Goal: Task Accomplishment & Management: Manage account settings

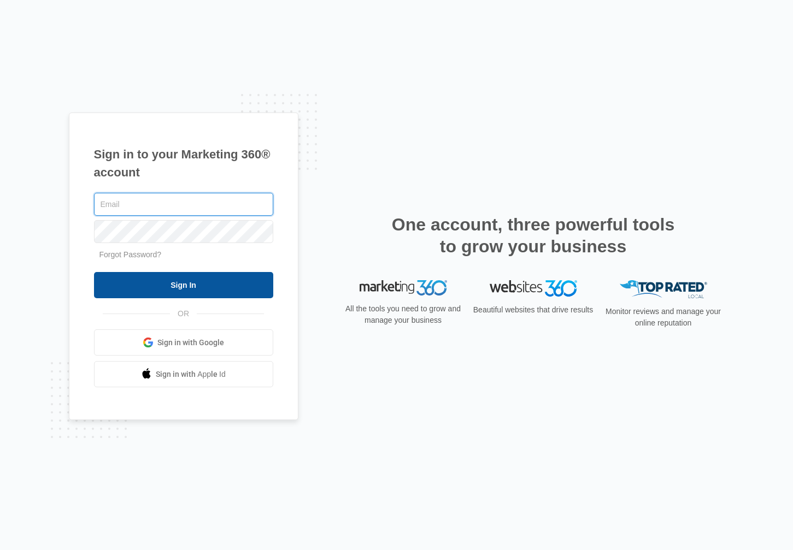
type input "dominic.bejarano@madwire.com"
click at [229, 280] on input "Sign In" at bounding box center [183, 285] width 179 height 26
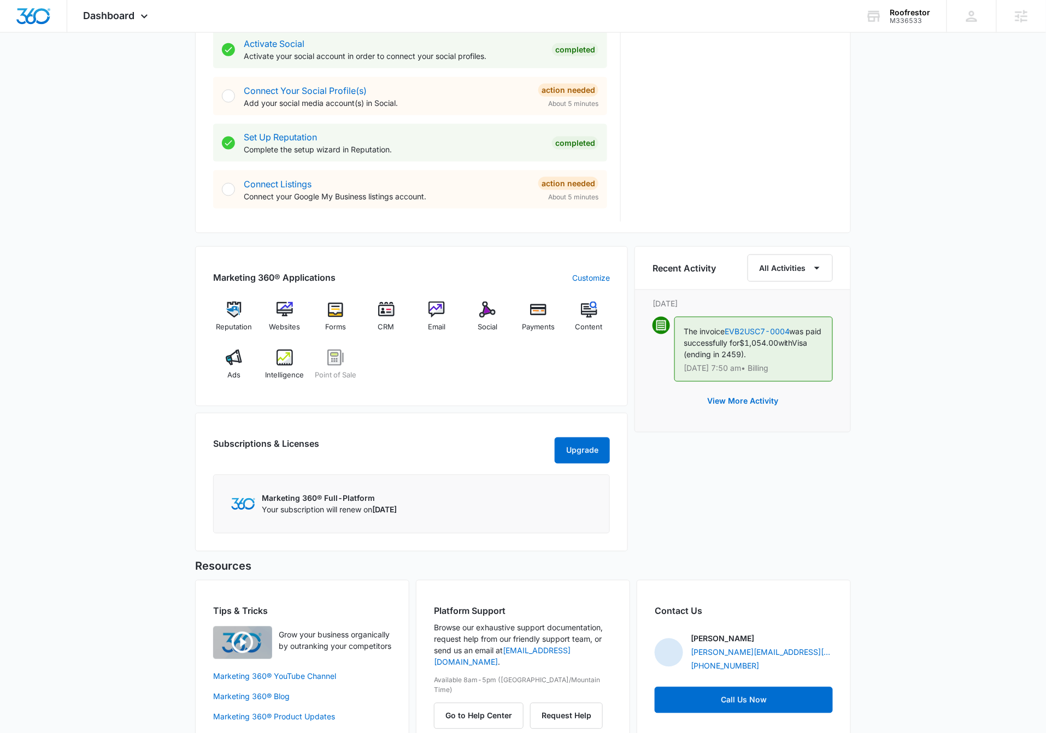
scroll to position [489, 0]
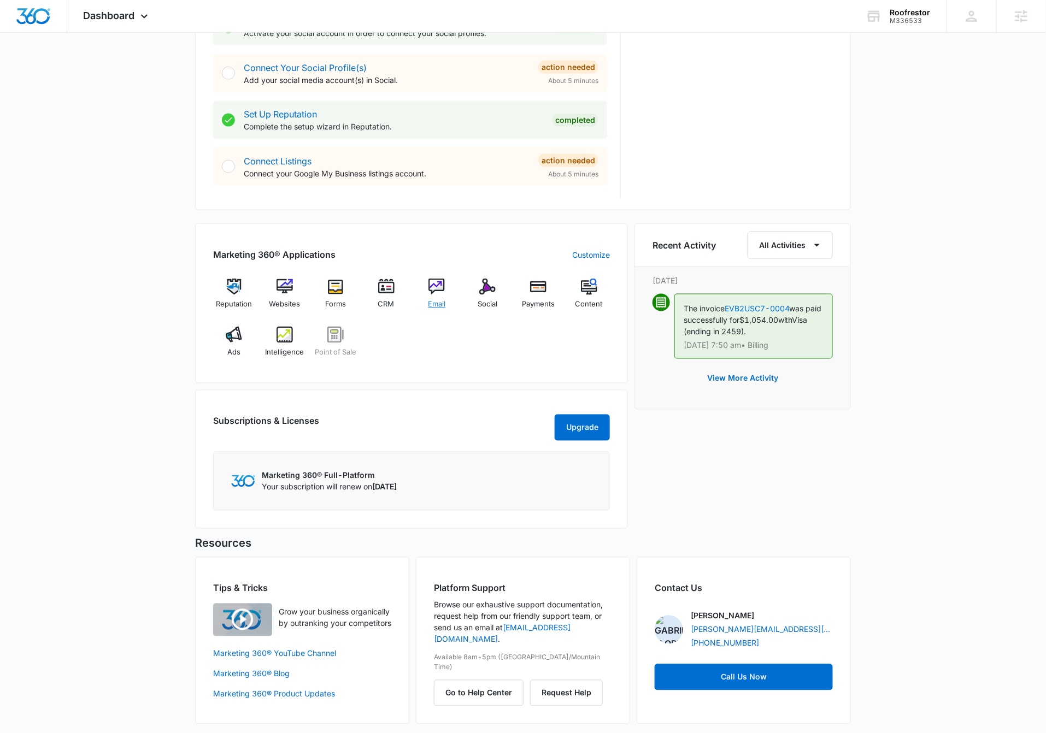
click at [448, 290] on div "Email" at bounding box center [437, 298] width 42 height 39
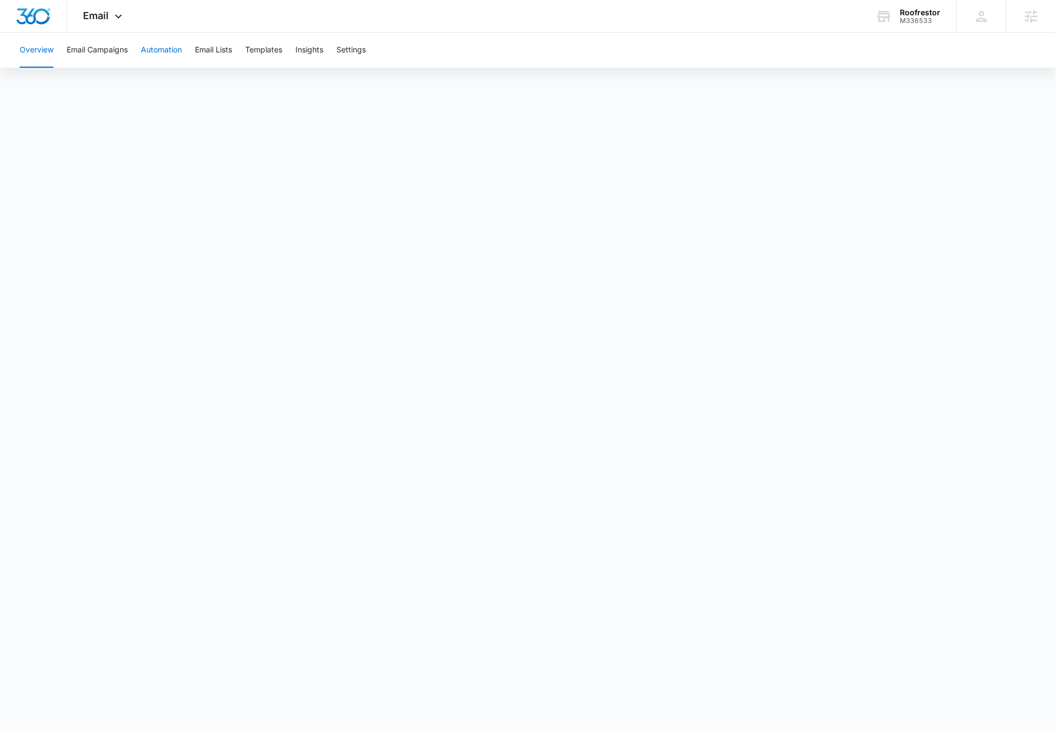
click at [152, 55] on button "Automation" at bounding box center [161, 50] width 41 height 35
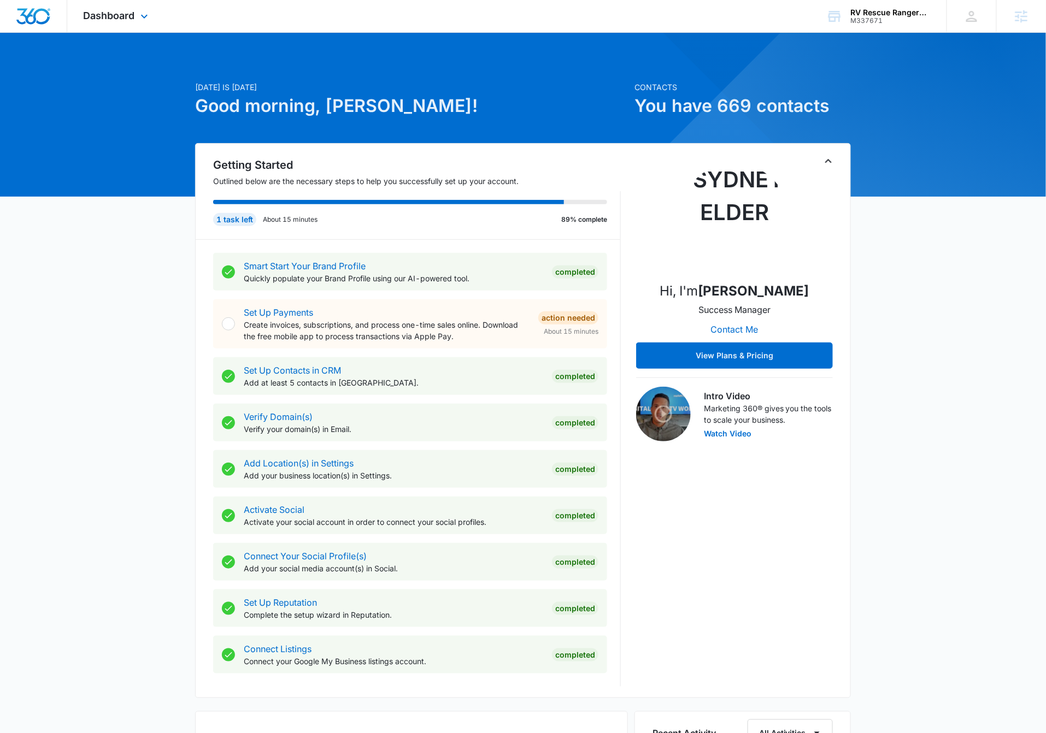
click at [151, 32] on div "Dashboard Apps Reputation Websites Forms CRM Email Social Payments POS Content …" at bounding box center [523, 16] width 1046 height 33
click at [150, 29] on div "Dashboard Apps Reputation Websites Forms CRM Email Social Payments POS Content …" at bounding box center [117, 16] width 100 height 32
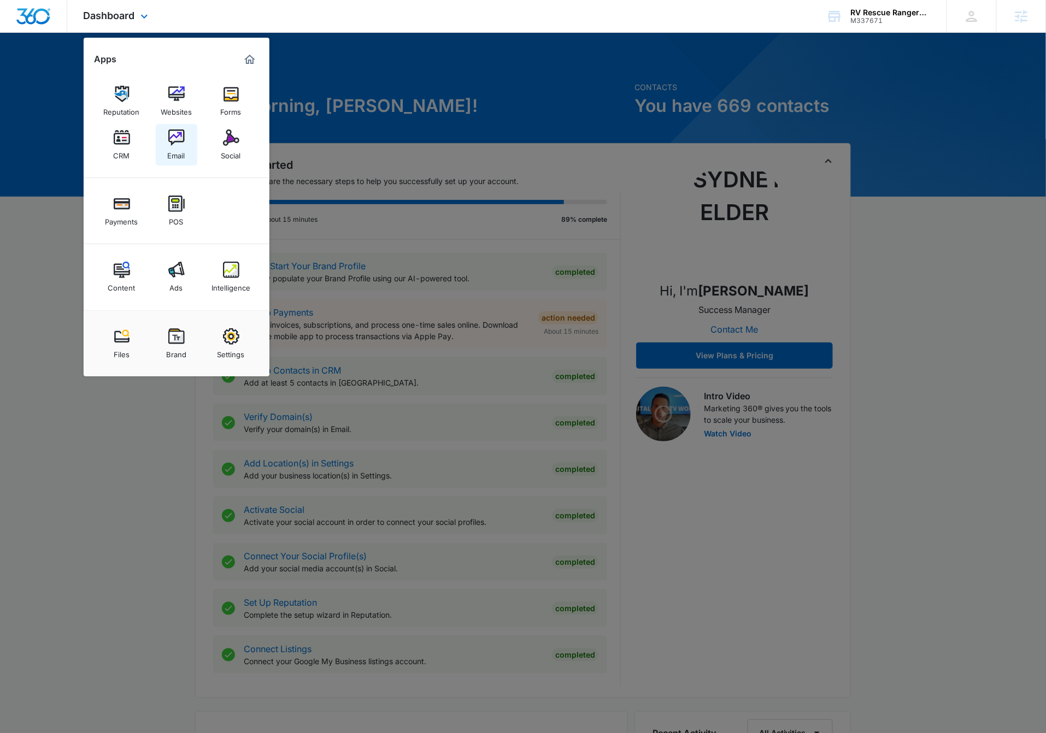
click at [183, 157] on div "Email" at bounding box center [176, 153] width 17 height 14
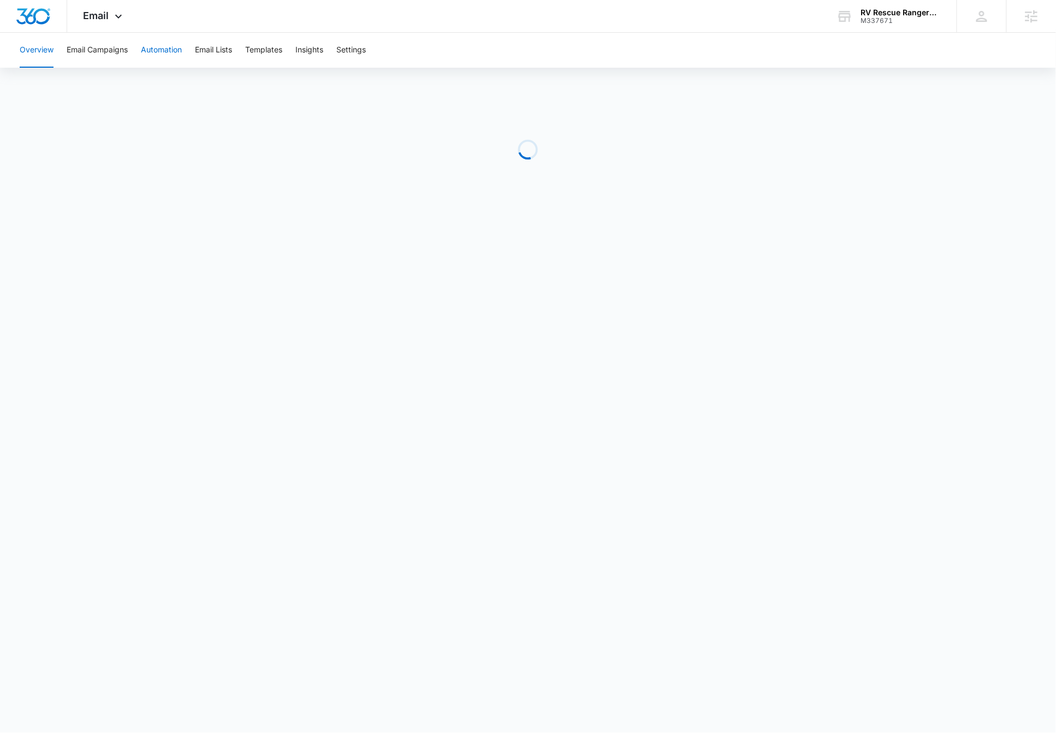
click at [165, 46] on button "Automation" at bounding box center [161, 50] width 41 height 35
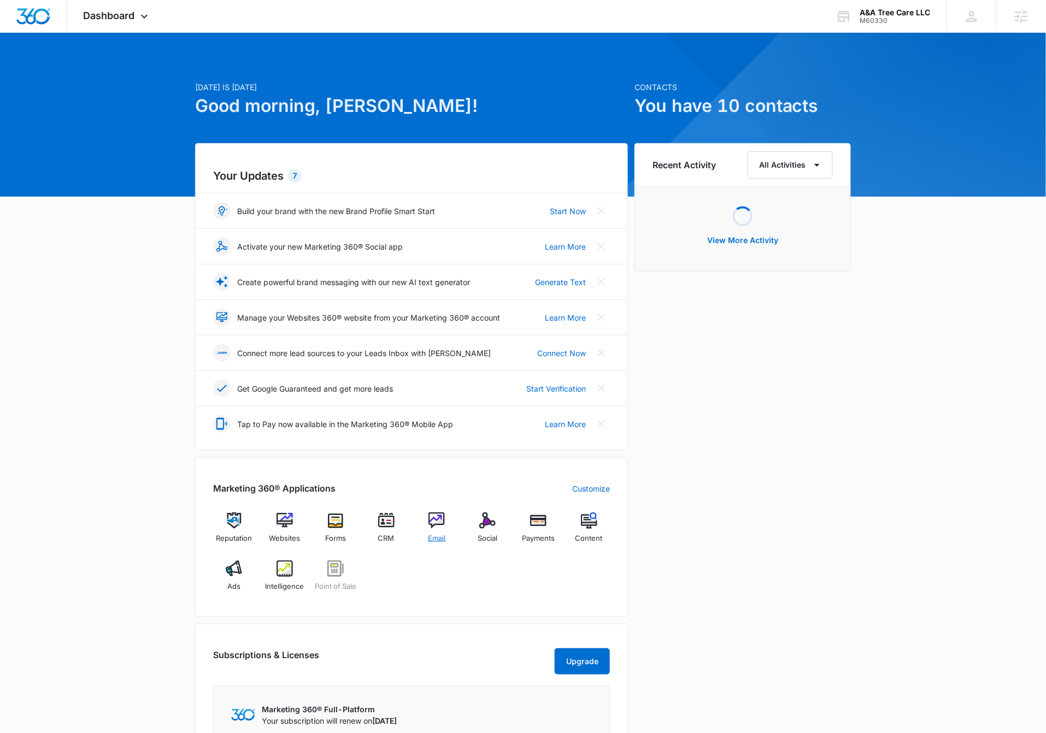
click at [445, 525] on div "Email" at bounding box center [437, 531] width 42 height 39
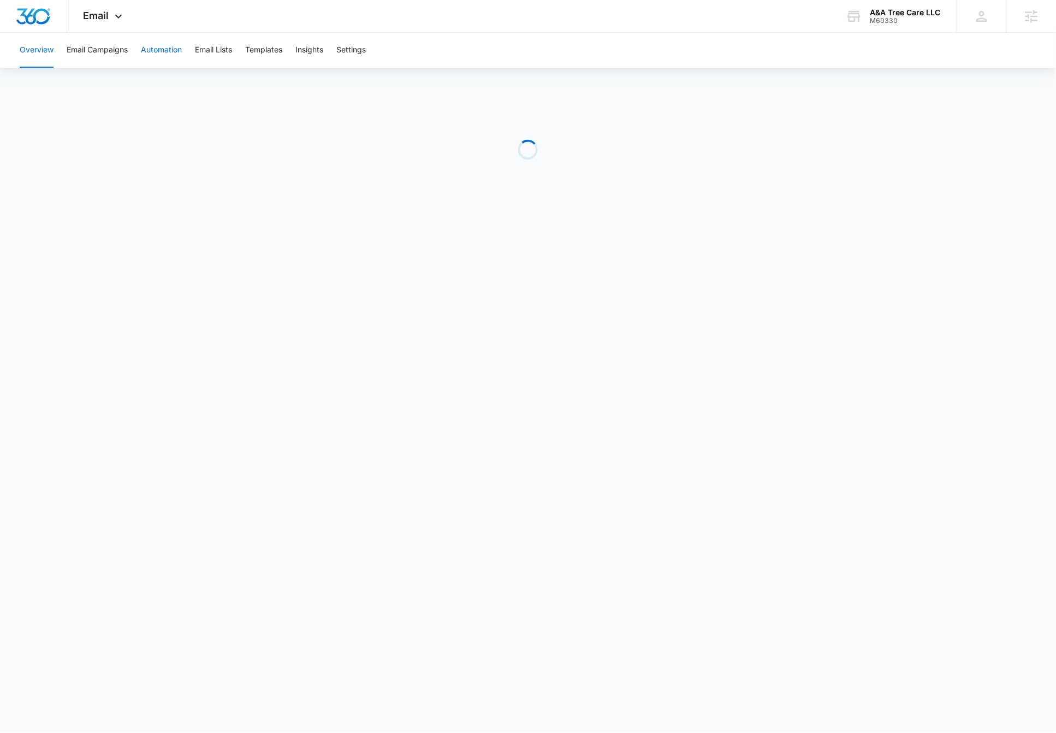
click at [159, 50] on button "Automation" at bounding box center [161, 50] width 41 height 35
click at [175, 48] on button "Automation" at bounding box center [161, 50] width 41 height 35
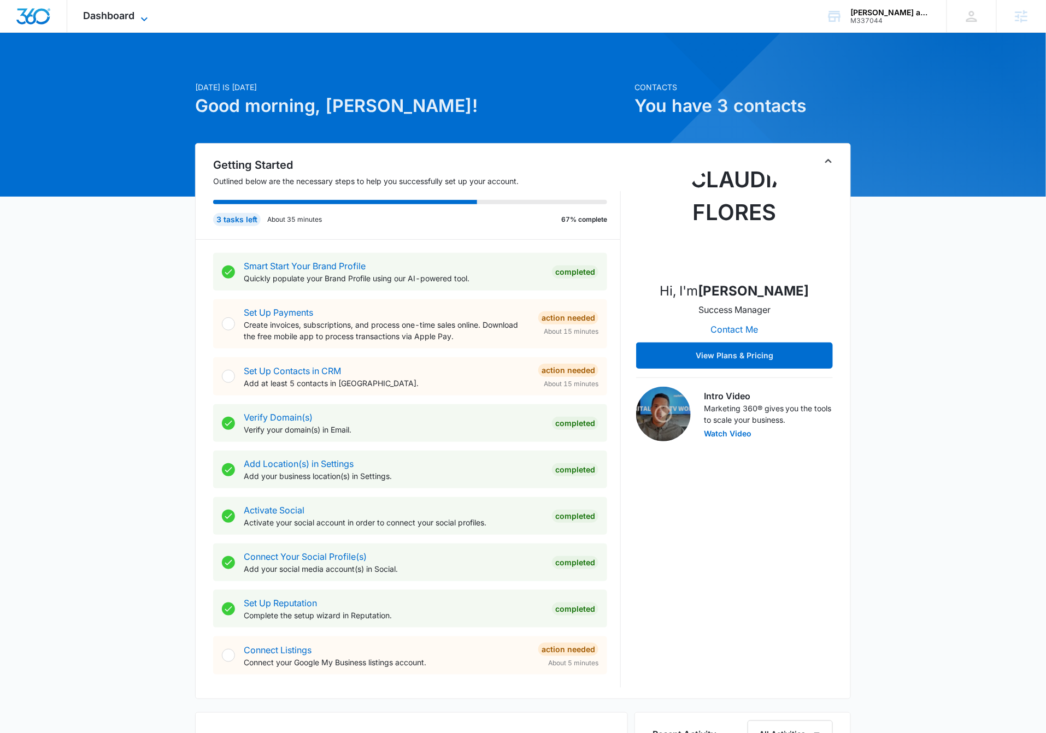
click at [134, 16] on span "Dashboard" at bounding box center [109, 15] width 51 height 11
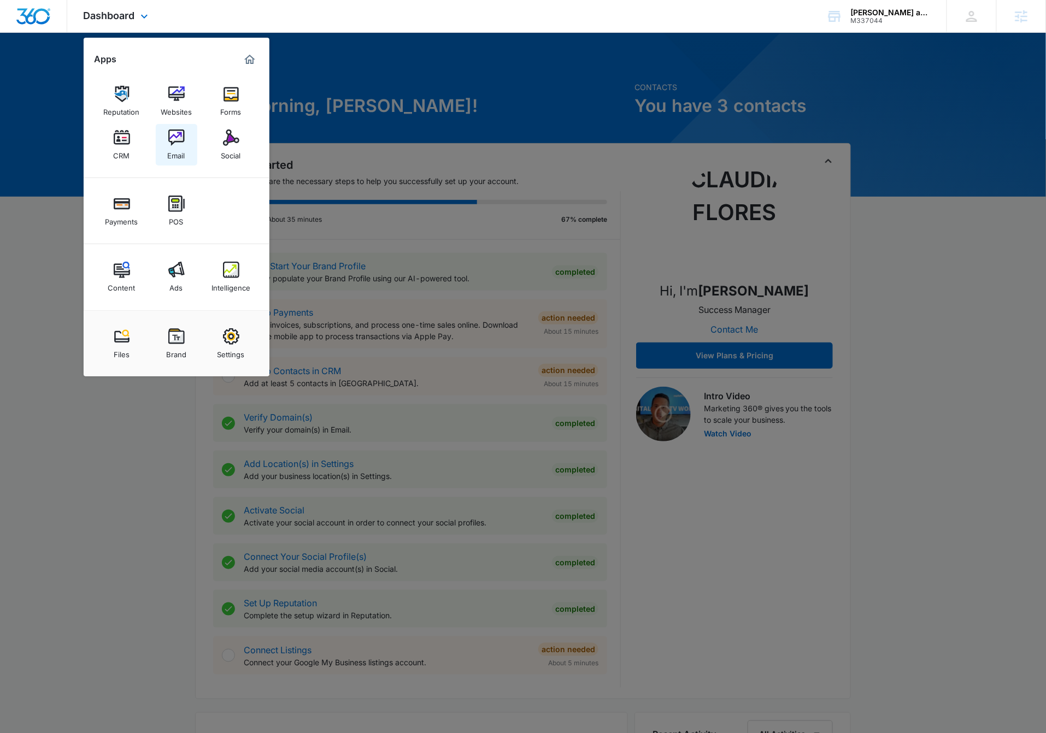
click at [180, 132] on img at bounding box center [176, 137] width 16 height 16
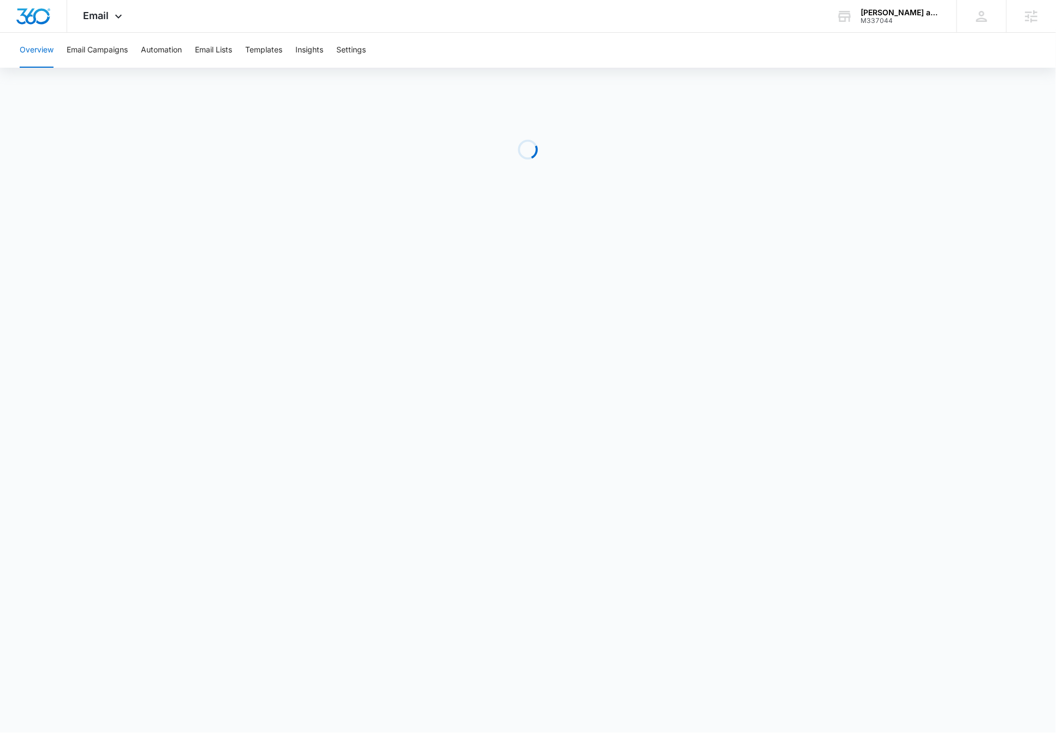
click at [134, 60] on div "Overview Email Campaigns Automation Email Lists Templates Insights Settings" at bounding box center [528, 50] width 1030 height 35
click at [142, 55] on button "Automation" at bounding box center [161, 50] width 41 height 35
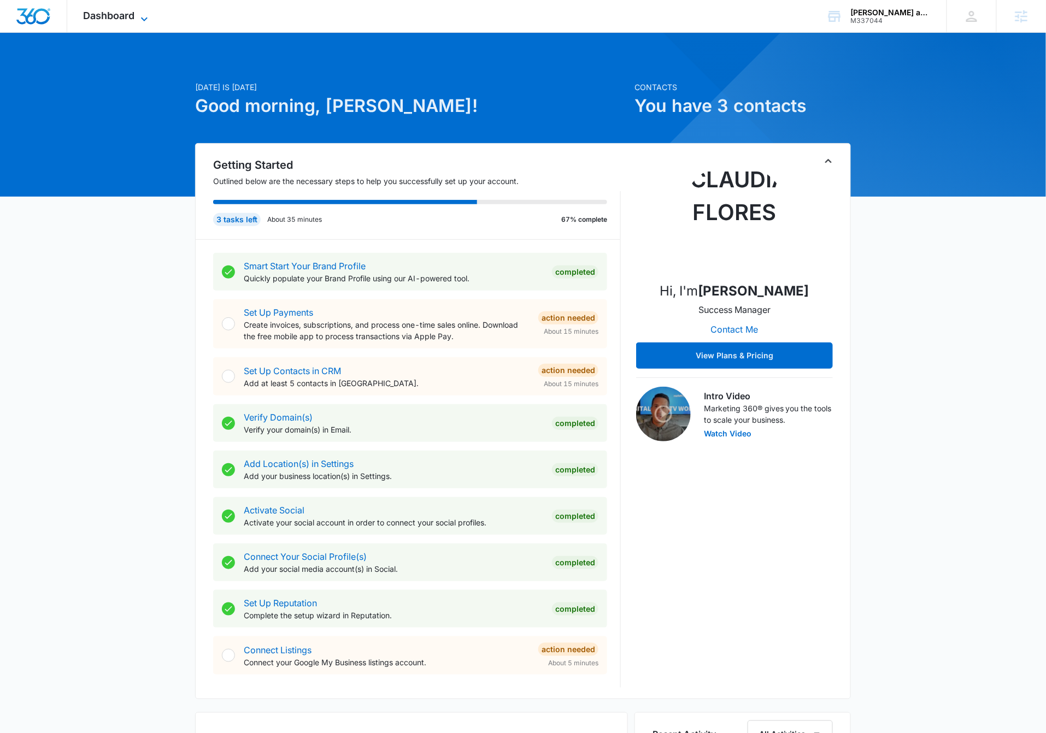
click at [120, 16] on span "Dashboard" at bounding box center [109, 15] width 51 height 11
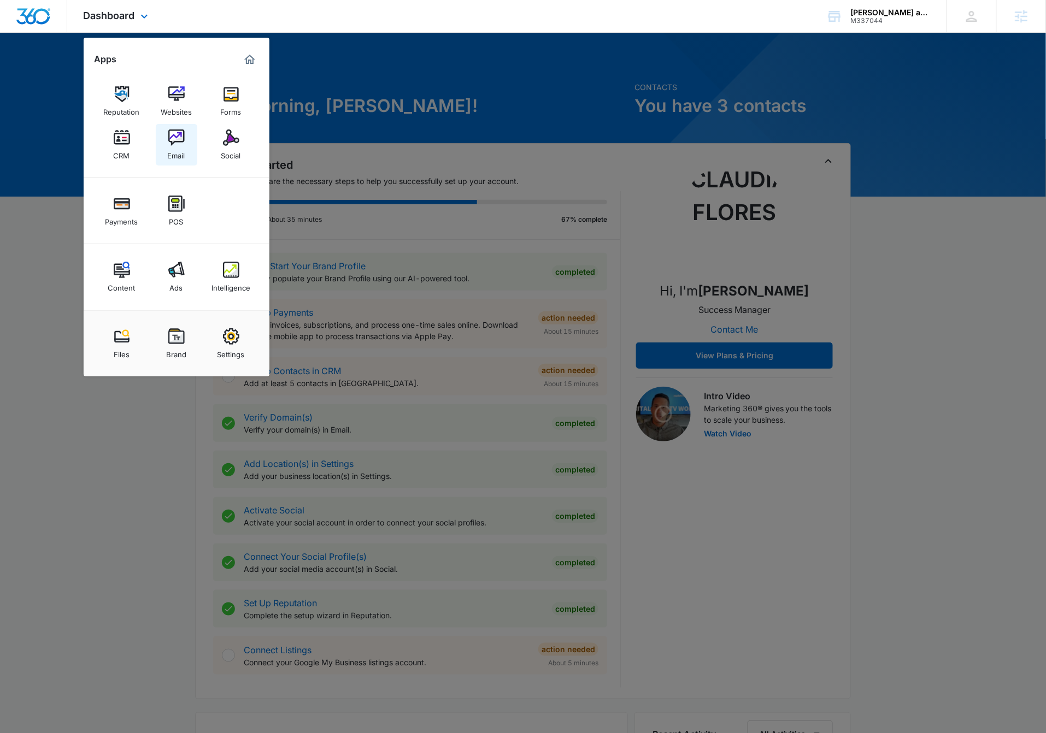
click at [177, 156] on div "Email" at bounding box center [176, 153] width 17 height 14
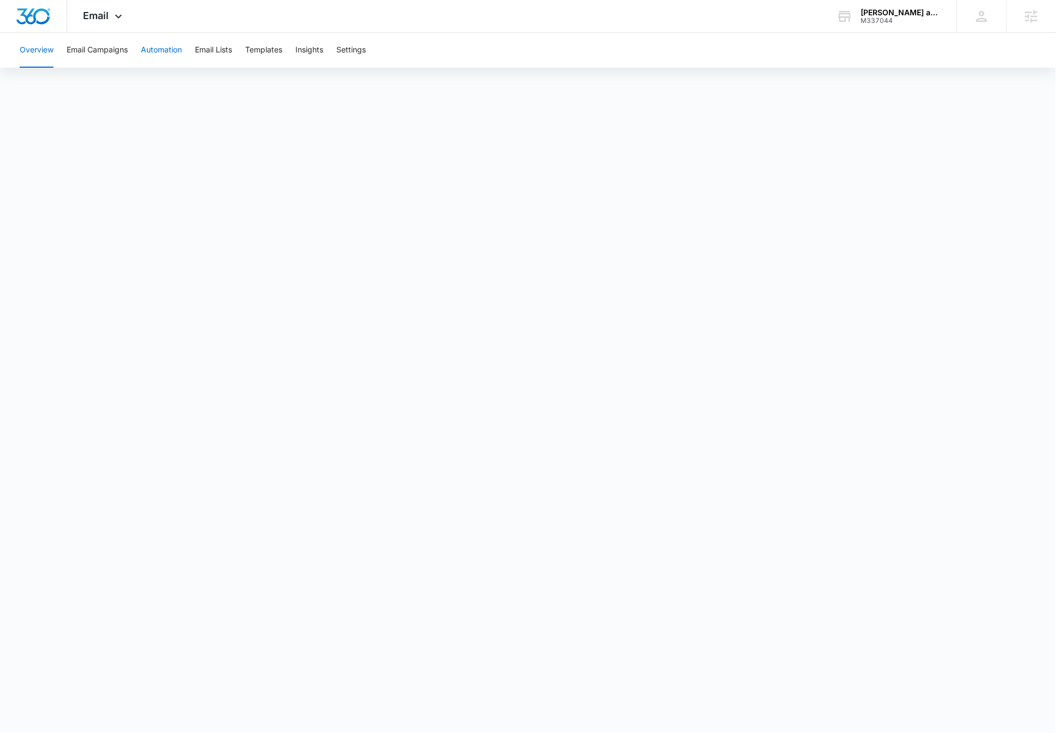
click at [164, 54] on button "Automation" at bounding box center [161, 50] width 41 height 35
